Goal: Information Seeking & Learning: Learn about a topic

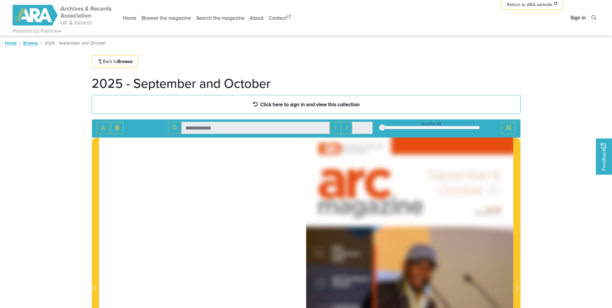
click at [574, 20] on link "Sign in" at bounding box center [577, 17] width 21 height 17
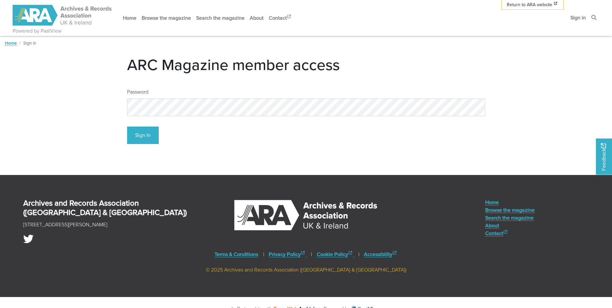
click at [233, 96] on div "Password" at bounding box center [306, 99] width 358 height 33
click at [143, 132] on button "Sign In" at bounding box center [143, 135] width 32 height 18
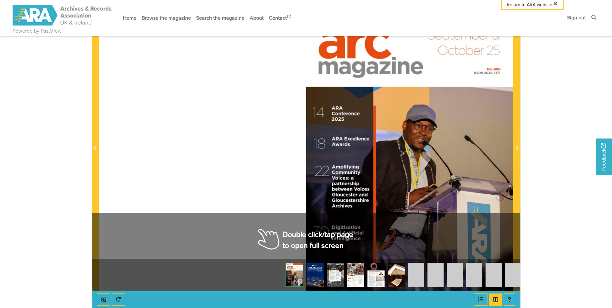
scroll to position [161, 0]
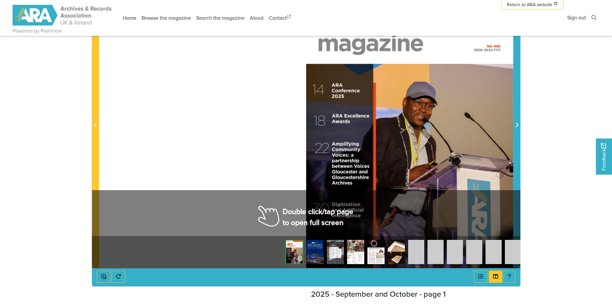
click at [518, 126] on span "Next Page" at bounding box center [516, 125] width 6 height 8
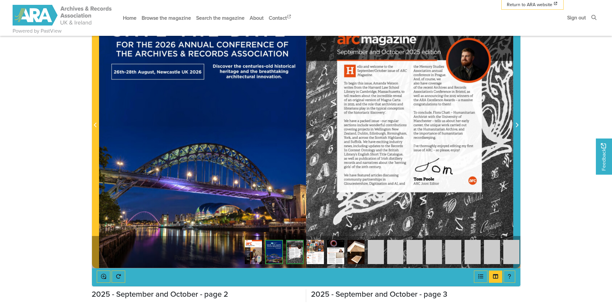
click at [518, 126] on span "Next Page" at bounding box center [516, 125] width 6 height 8
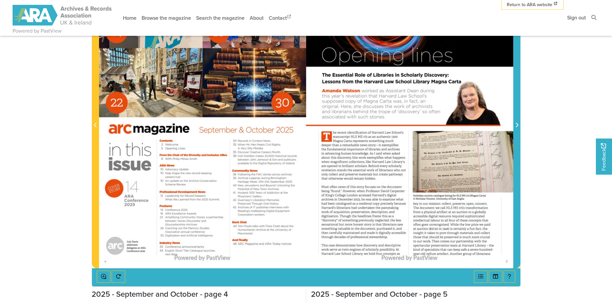
click at [518, 126] on span "Next Page" at bounding box center [516, 125] width 6 height 8
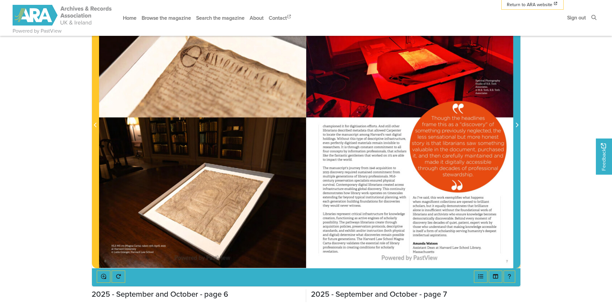
click at [518, 126] on span "Next Page" at bounding box center [516, 125] width 6 height 8
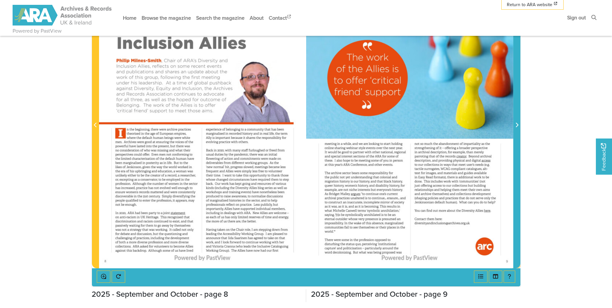
click at [518, 126] on span "Next Page" at bounding box center [516, 125] width 6 height 8
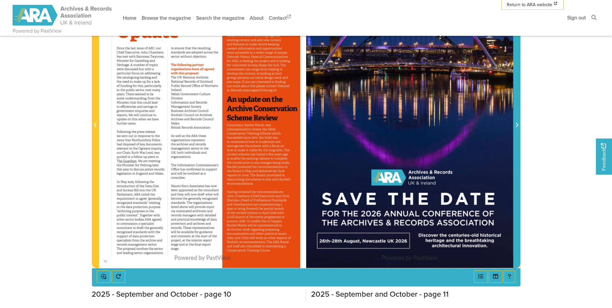
click at [518, 126] on span "Next Page" at bounding box center [516, 125] width 6 height 8
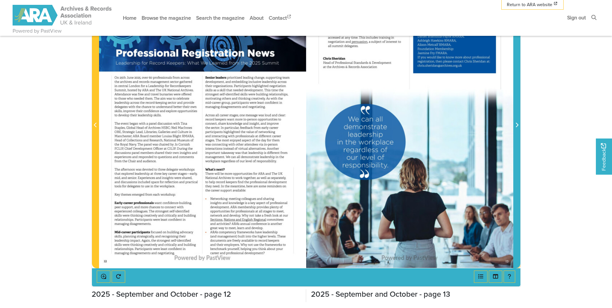
click at [518, 126] on span "Next Page" at bounding box center [516, 125] width 6 height 8
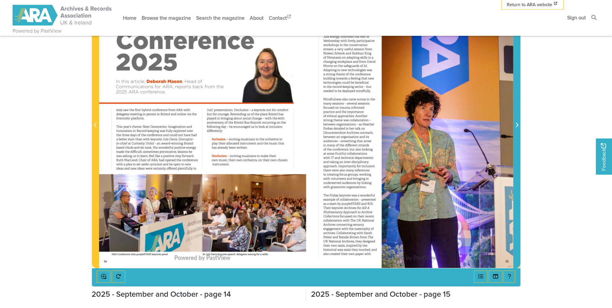
click at [518, 126] on span "Next Page" at bounding box center [516, 125] width 6 height 8
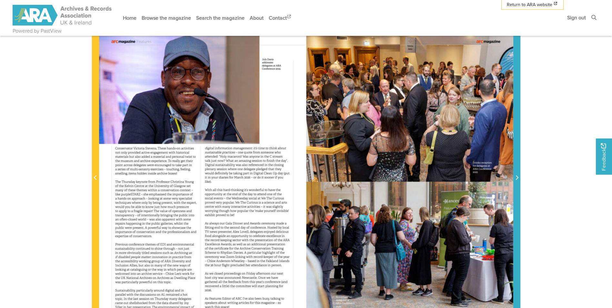
scroll to position [129, 0]
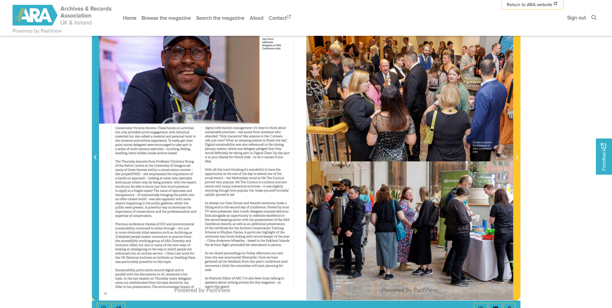
click at [95, 157] on icon "Previous Page" at bounding box center [95, 156] width 3 height 5
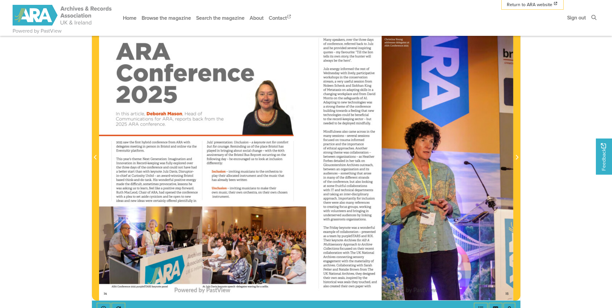
click at [295, 238] on div at bounding box center [202, 153] width 207 height 293
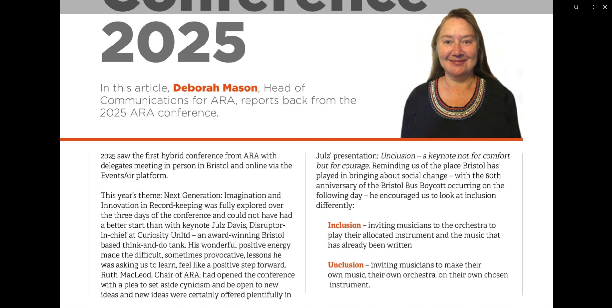
click at [386, 24] on img at bounding box center [306, 182] width 492 height 696
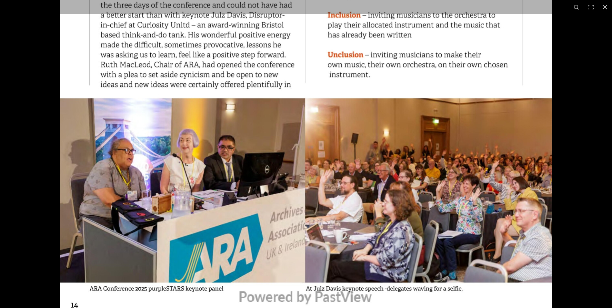
click at [543, 175] on div at bounding box center [306, 154] width 612 height 308
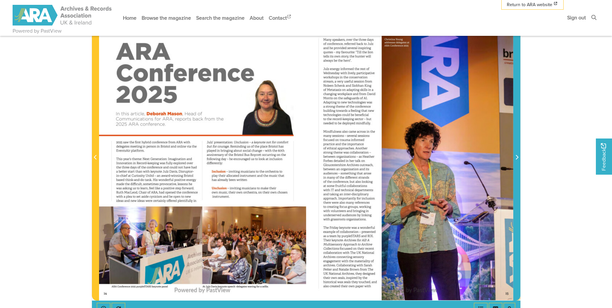
click at [516, 157] on icon "Next Page" at bounding box center [516, 156] width 3 height 5
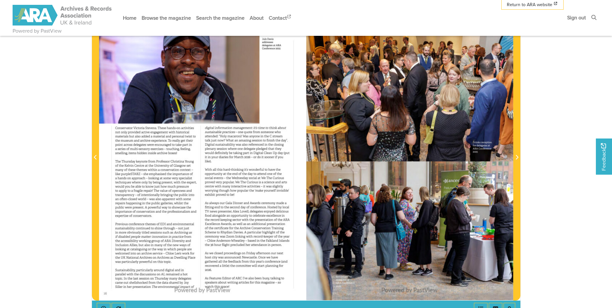
click at [477, 76] on div at bounding box center [409, 153] width 207 height 293
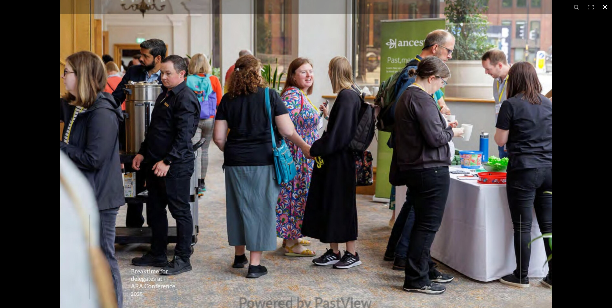
click at [571, 163] on div at bounding box center [306, 154] width 612 height 308
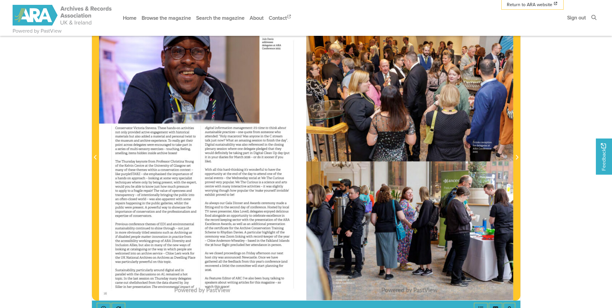
click at [568, 163] on div at bounding box center [306, 154] width 612 height 308
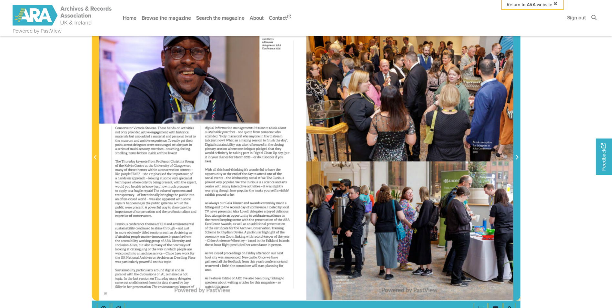
click at [516, 157] on icon "Next Page" at bounding box center [516, 156] width 3 height 5
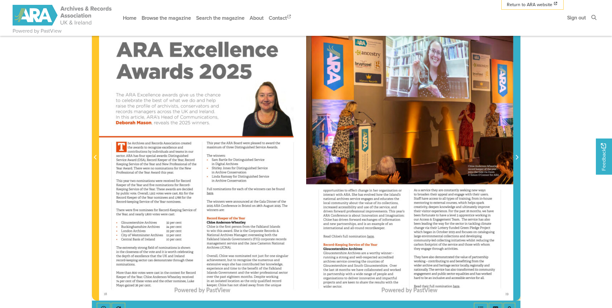
click at [518, 157] on icon "Next Page" at bounding box center [516, 157] width 3 height 5
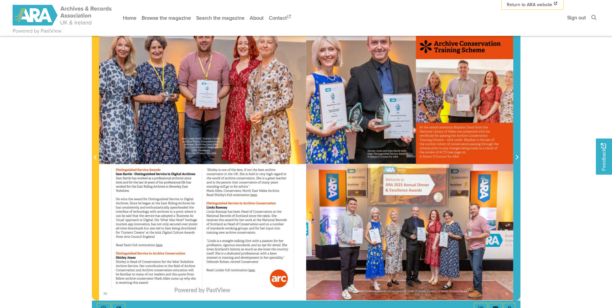
click at [519, 156] on span "Next Page" at bounding box center [516, 157] width 6 height 8
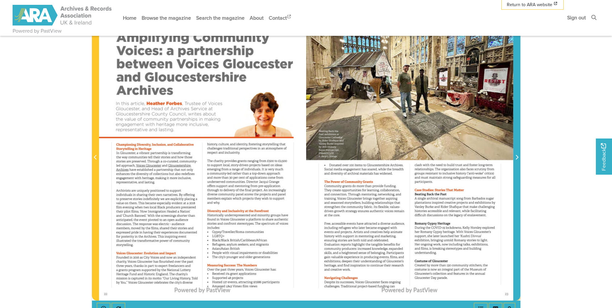
click at [518, 157] on span "Next Page" at bounding box center [516, 157] width 6 height 8
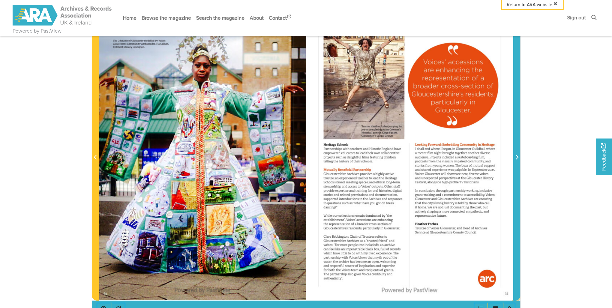
click at [517, 157] on icon "Next Page" at bounding box center [516, 157] width 3 height 5
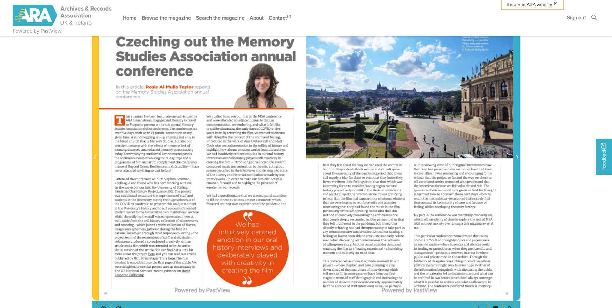
click at [517, 157] on icon "Next Page" at bounding box center [516, 157] width 3 height 5
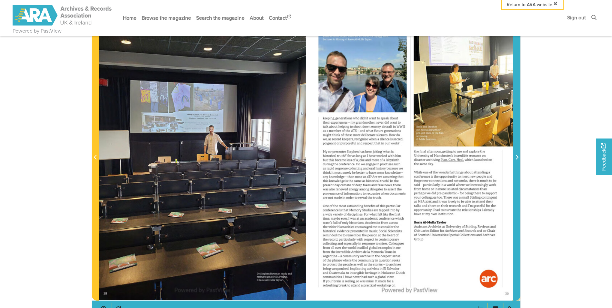
click at [517, 157] on icon "Next Page" at bounding box center [516, 157] width 3 height 5
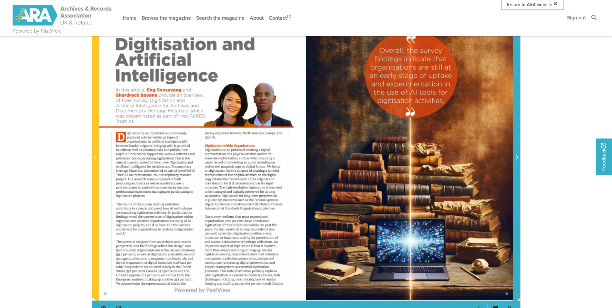
click at [517, 157] on icon "Next Page" at bounding box center [516, 157] width 3 height 5
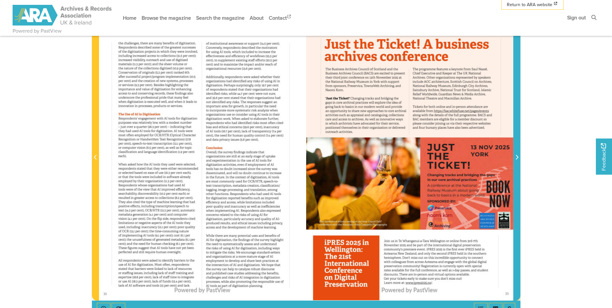
click at [518, 157] on span "Next Page" at bounding box center [516, 157] width 6 height 8
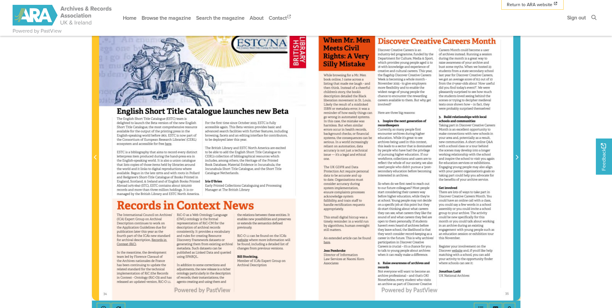
click at [518, 157] on icon "Next Page" at bounding box center [516, 156] width 3 height 5
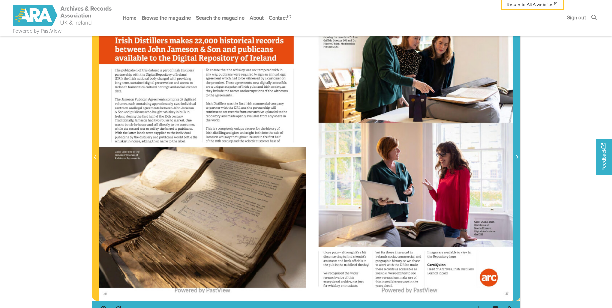
click at [518, 157] on icon "Next Page" at bounding box center [516, 156] width 3 height 5
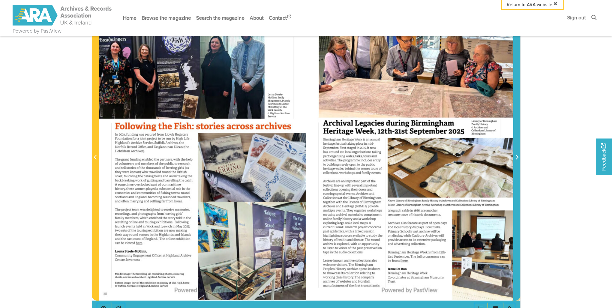
click at [518, 154] on span "Next Page" at bounding box center [516, 157] width 6 height 8
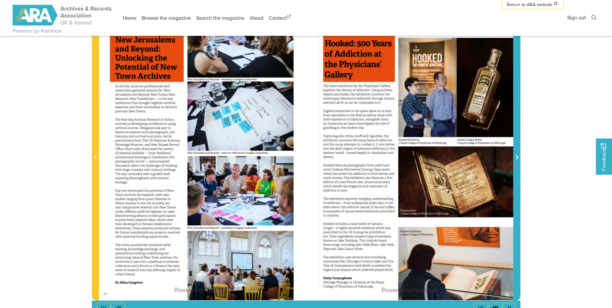
click at [518, 156] on icon "Next Page" at bounding box center [516, 156] width 3 height 5
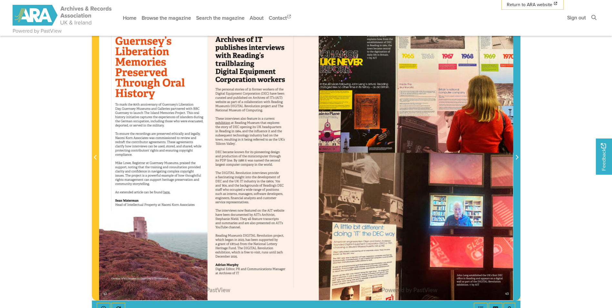
click at [517, 154] on span "Next Page" at bounding box center [516, 157] width 6 height 8
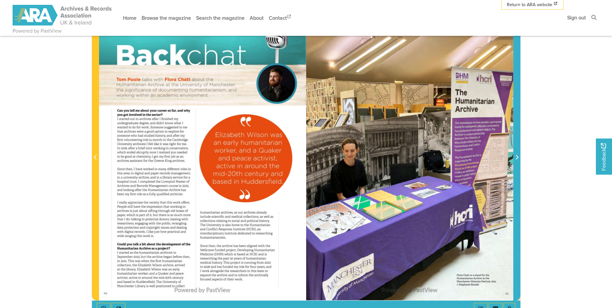
click at [517, 156] on icon "Next Page" at bounding box center [516, 157] width 3 height 5
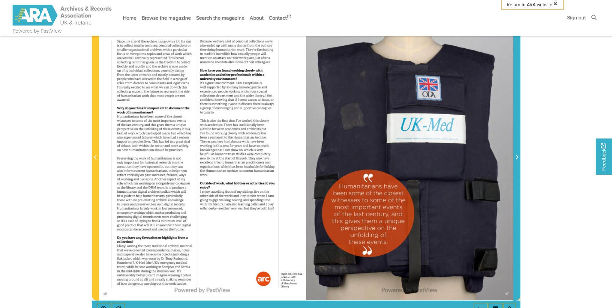
click at [517, 156] on icon "Next Page" at bounding box center [516, 157] width 3 height 5
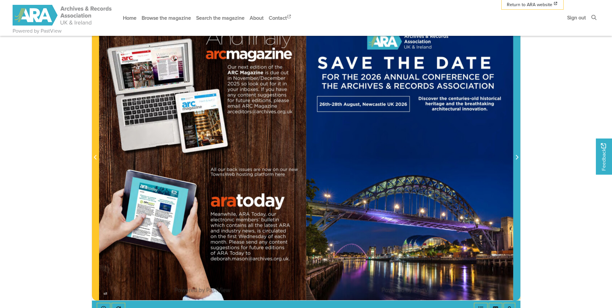
click at [517, 156] on icon "Next Page" at bounding box center [516, 157] width 3 height 5
